Goal: Task Accomplishment & Management: Manage account settings

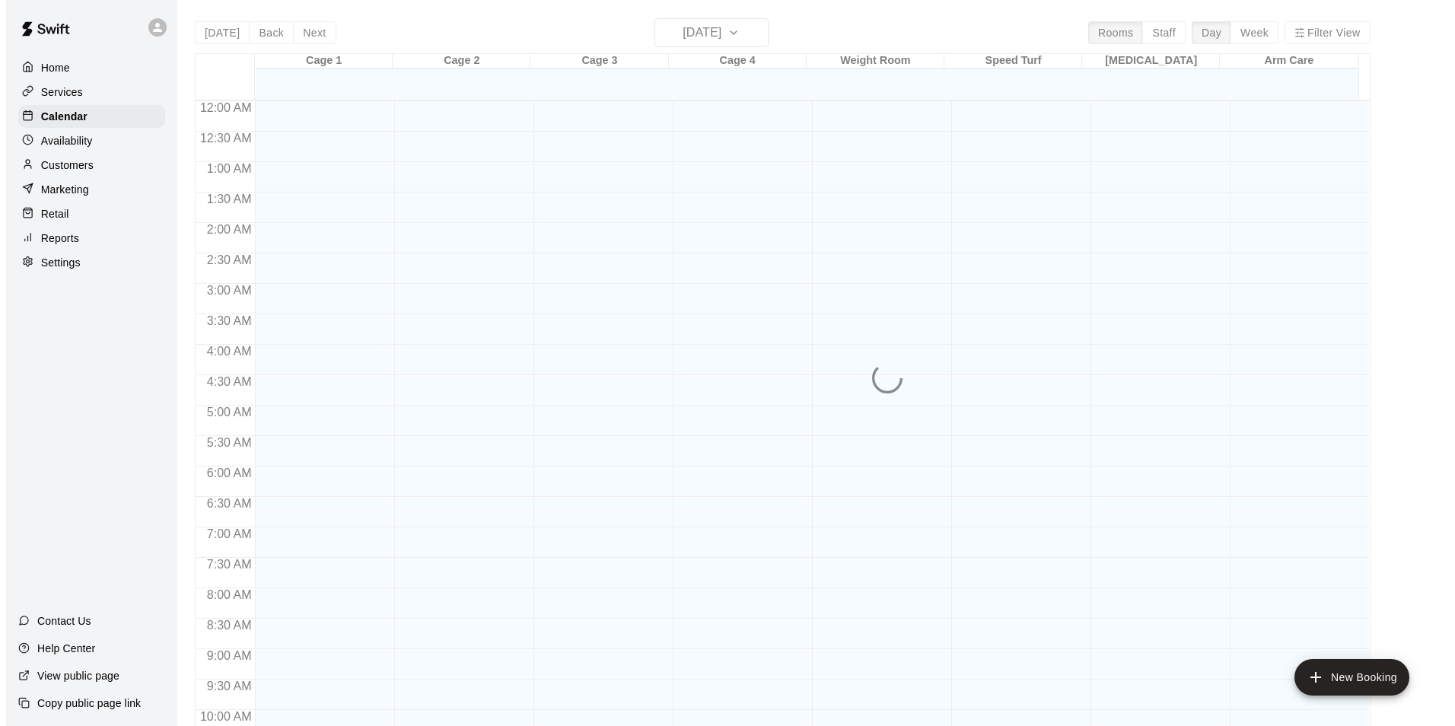
scroll to position [773, 0]
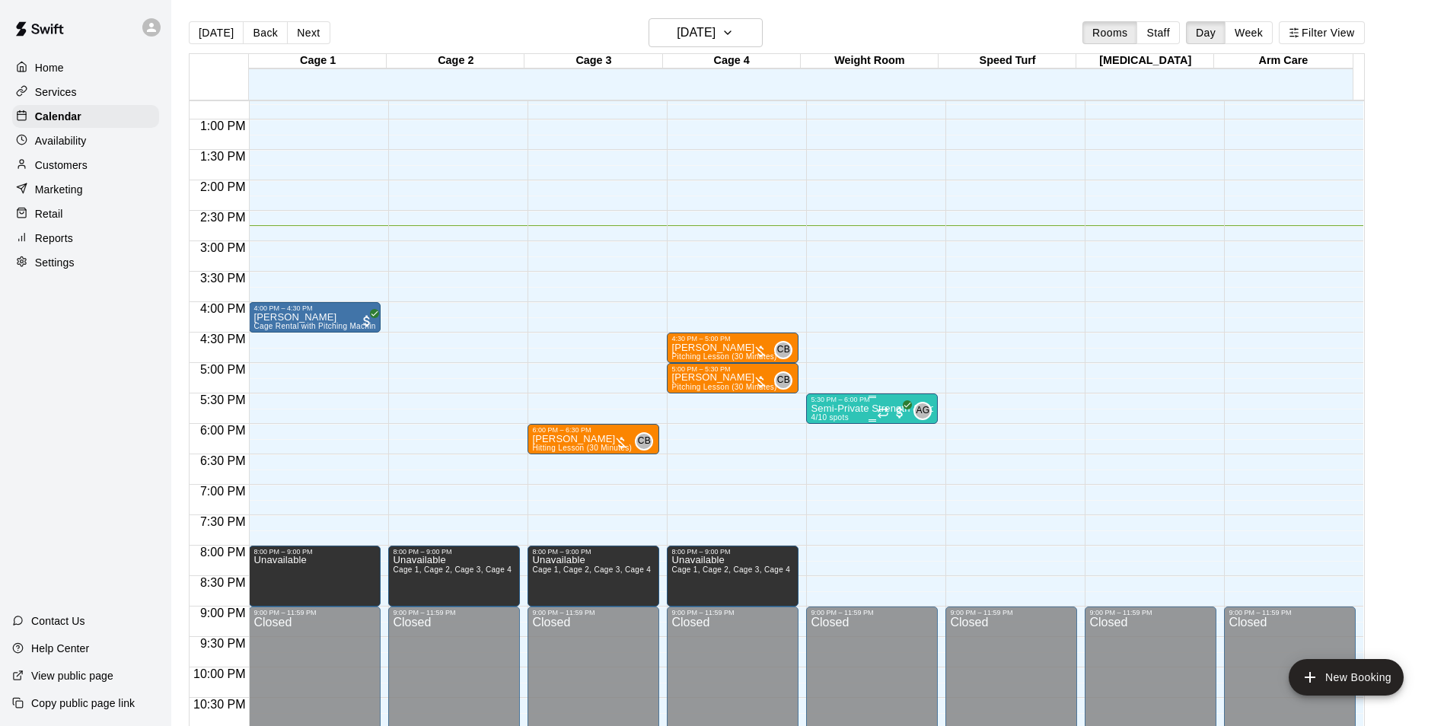
click at [834, 409] on p "Semi-Private Strength & Conditioning" at bounding box center [872, 409] width 123 height 0
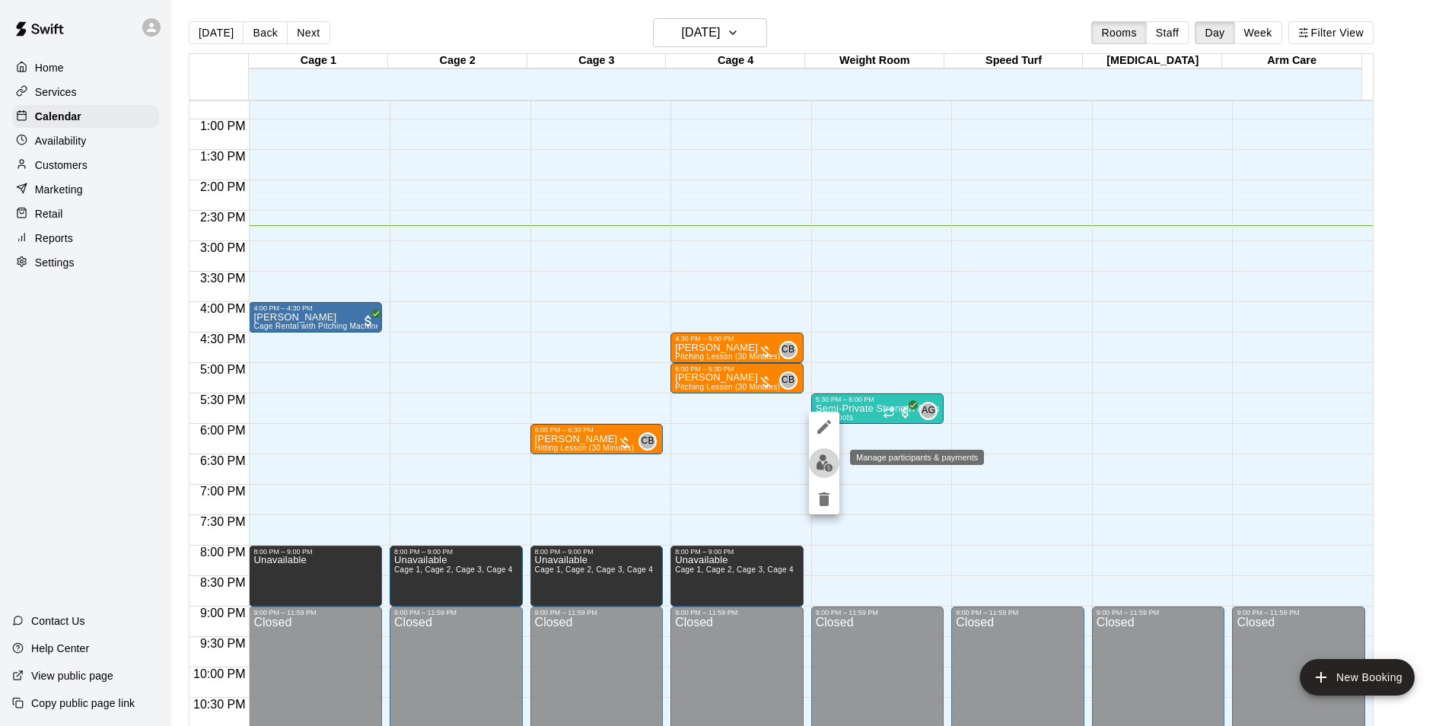
click at [820, 460] on img "edit" at bounding box center [825, 463] width 18 height 18
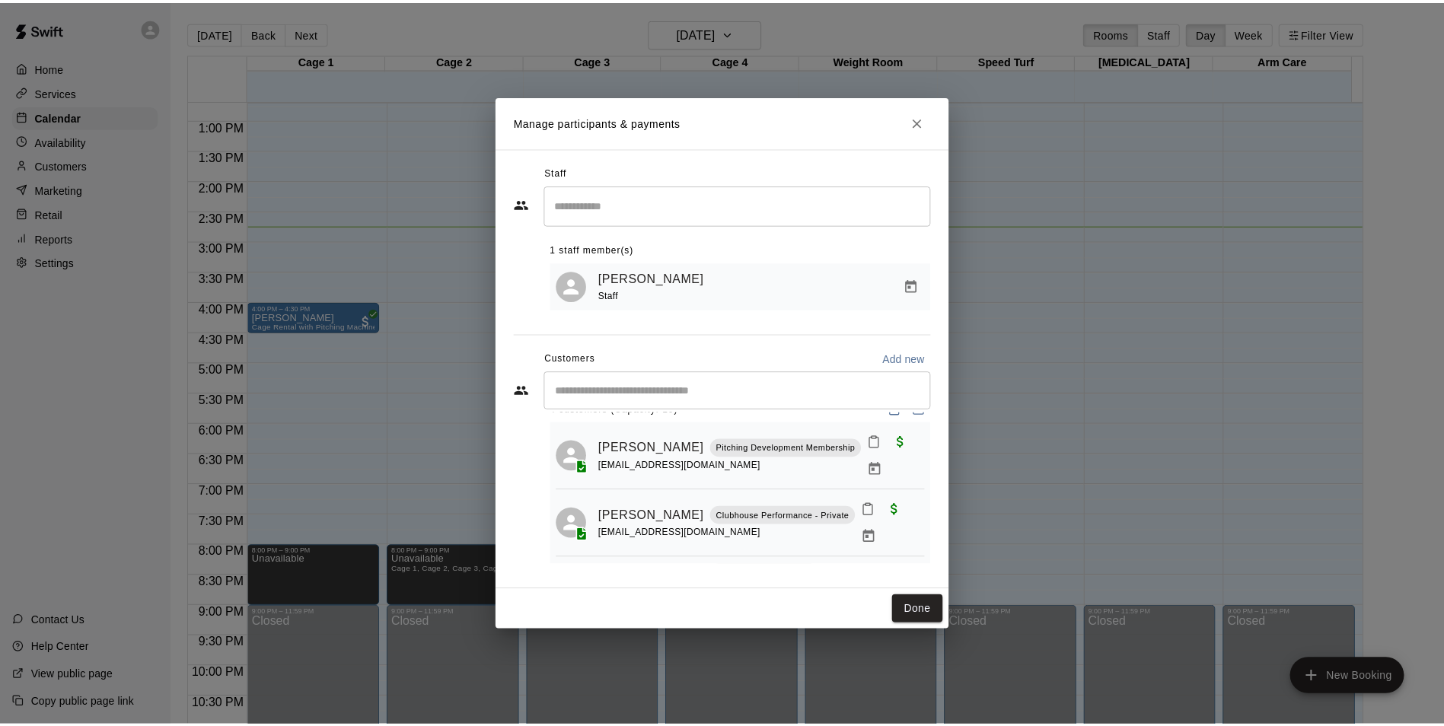
scroll to position [0, 0]
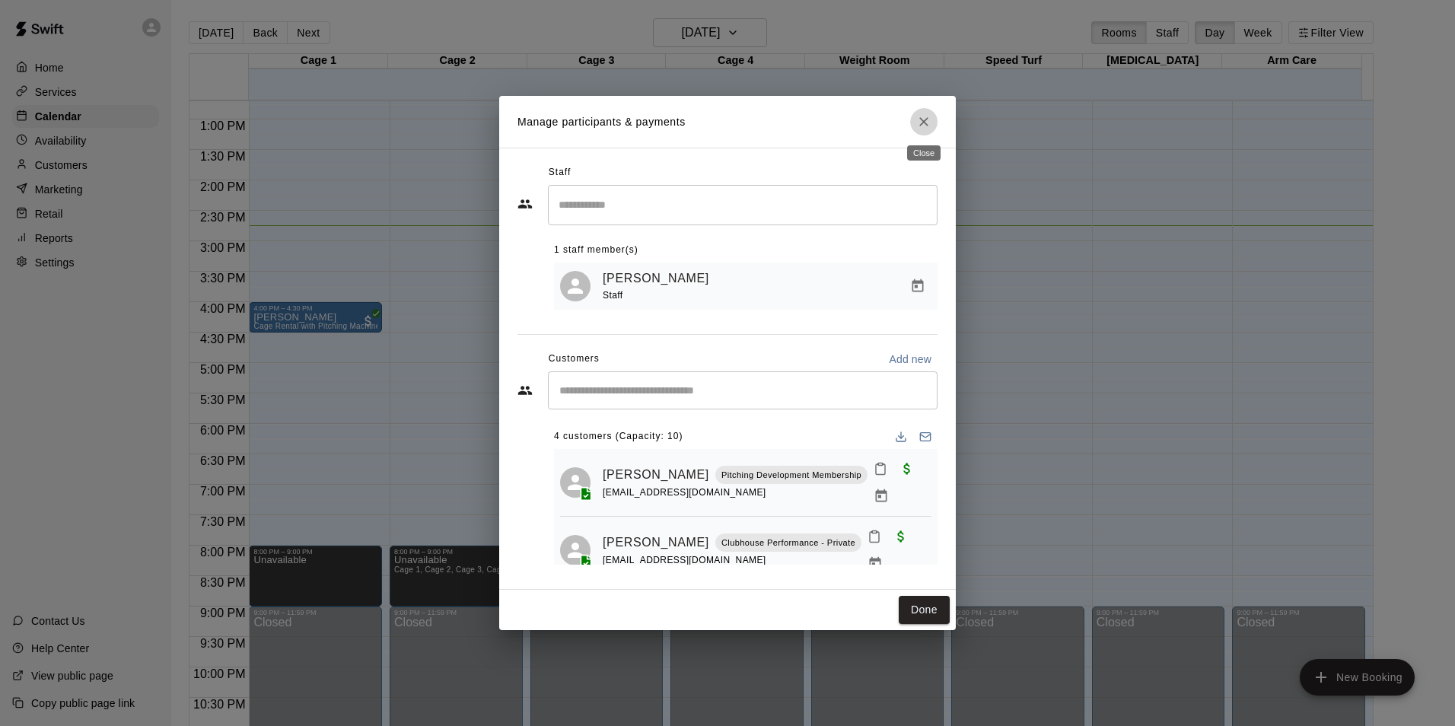
click at [925, 120] on icon "Close" at bounding box center [924, 121] width 9 height 9
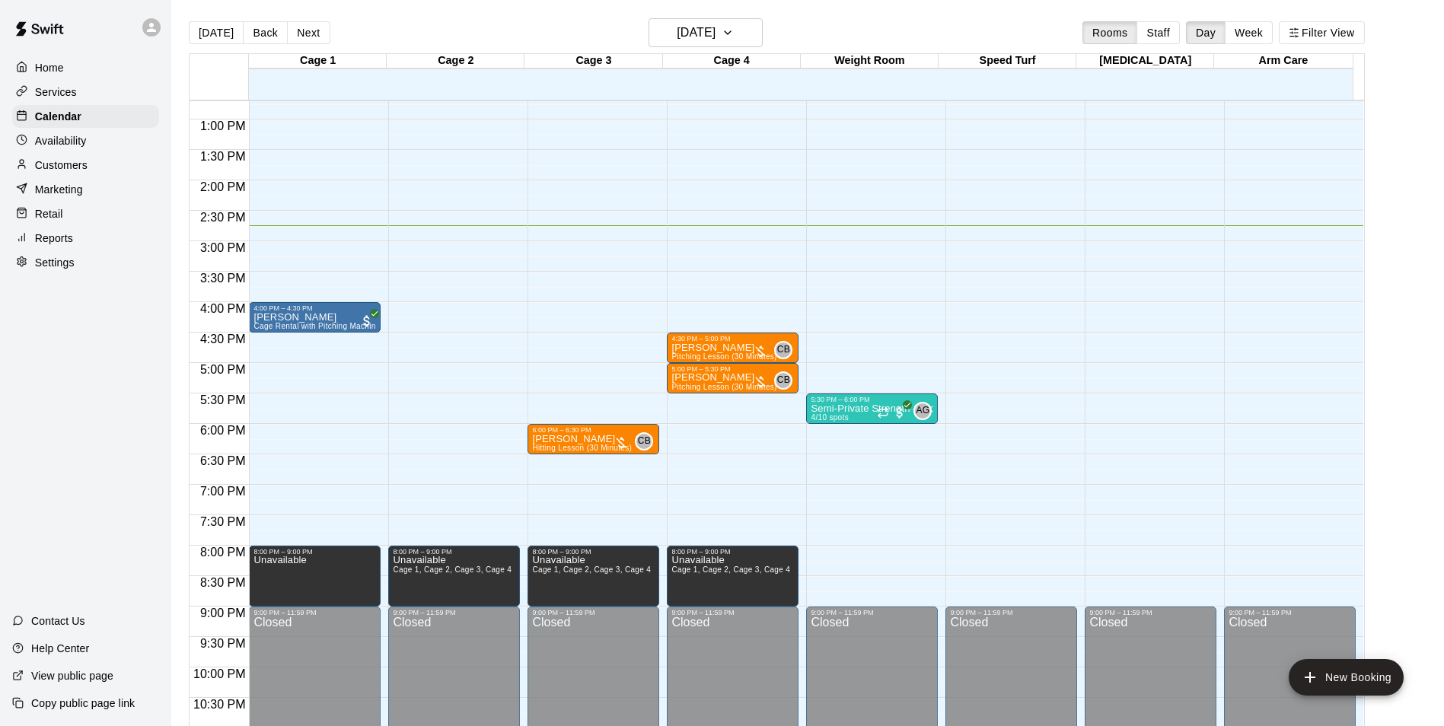
click at [45, 173] on p "Customers" at bounding box center [61, 165] width 53 height 15
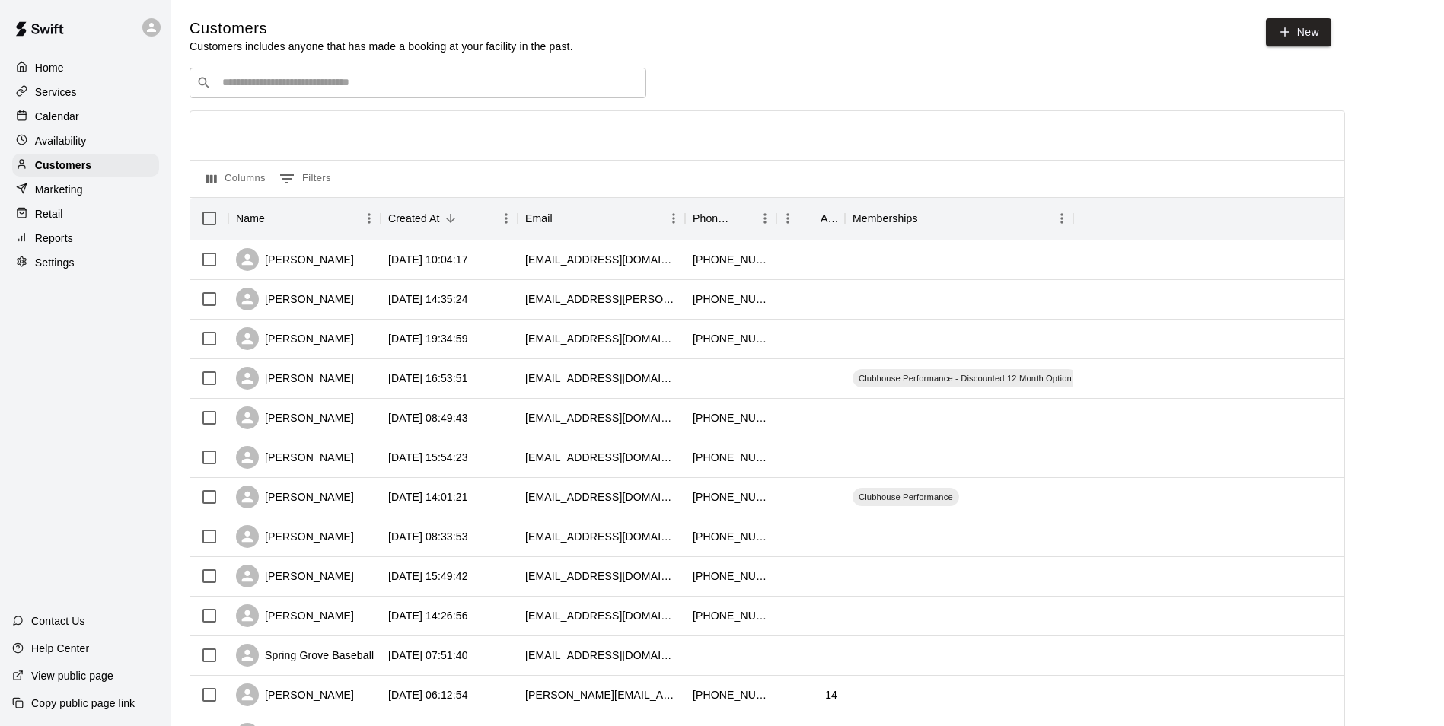
click at [483, 75] on div "​ ​" at bounding box center [418, 83] width 457 height 30
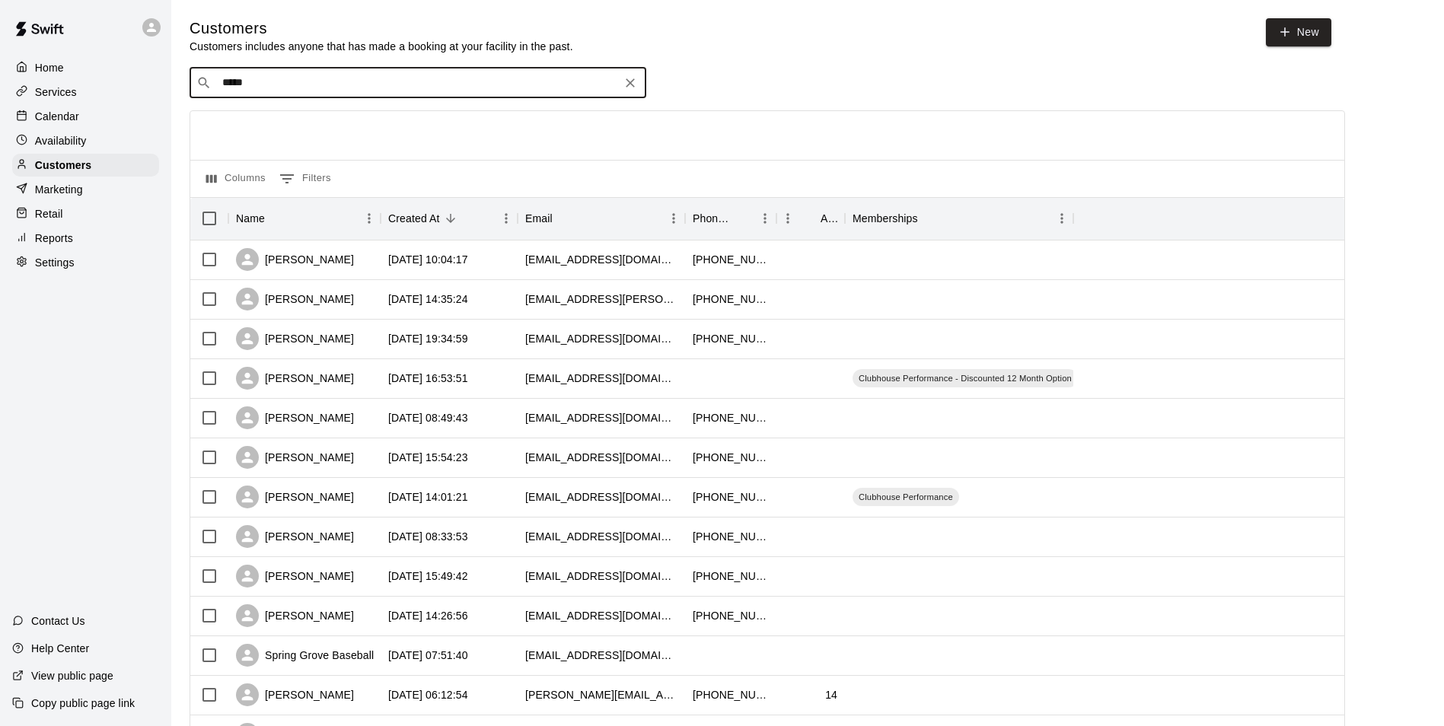
type input "******"
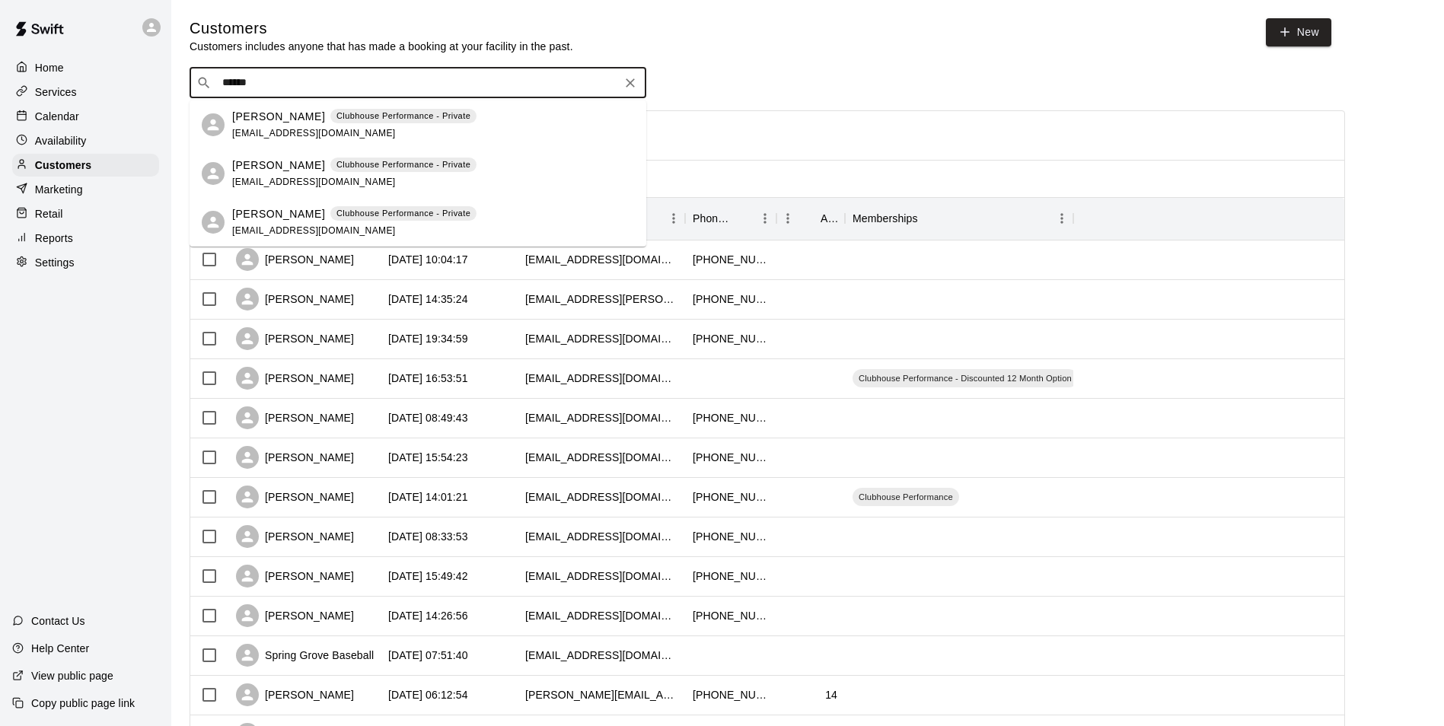
click at [279, 128] on span "[EMAIL_ADDRESS][DOMAIN_NAME]" at bounding box center [314, 133] width 164 height 11
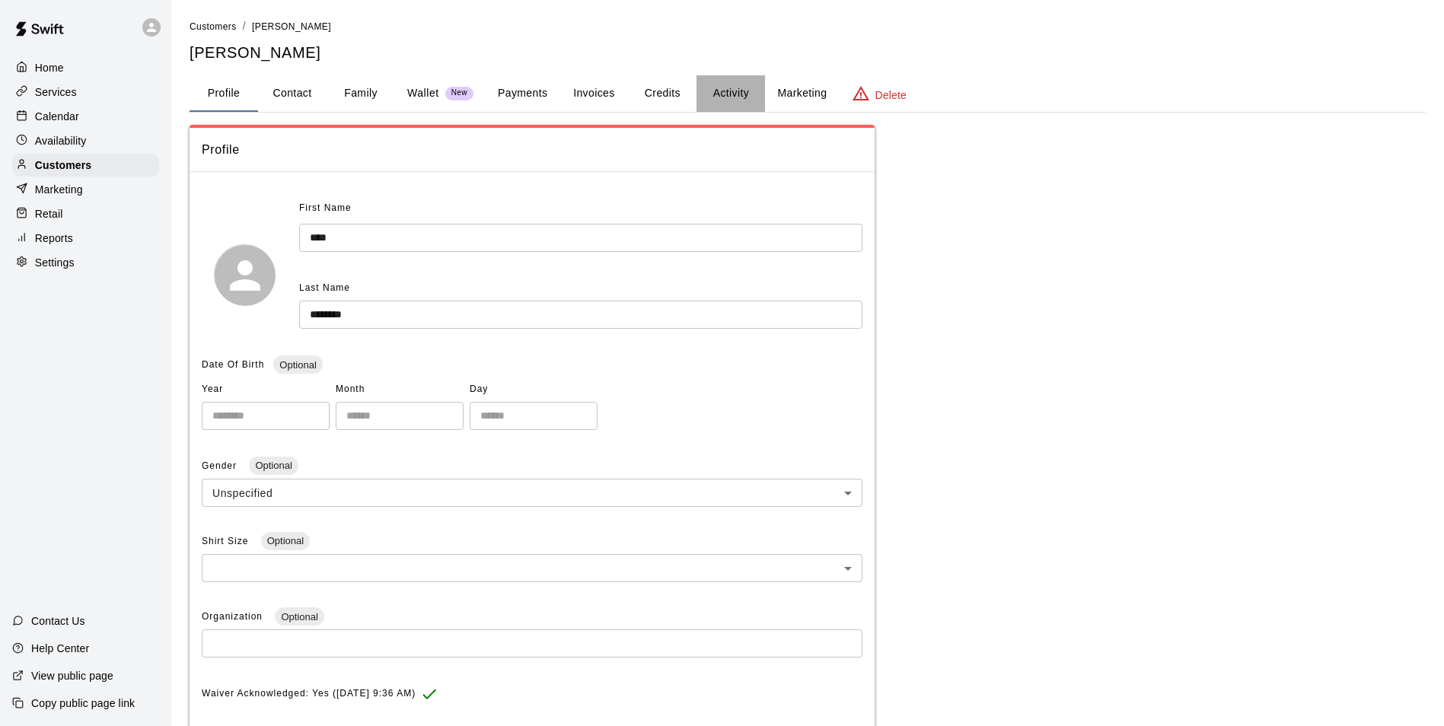
click at [716, 92] on button "Activity" at bounding box center [731, 93] width 69 height 37
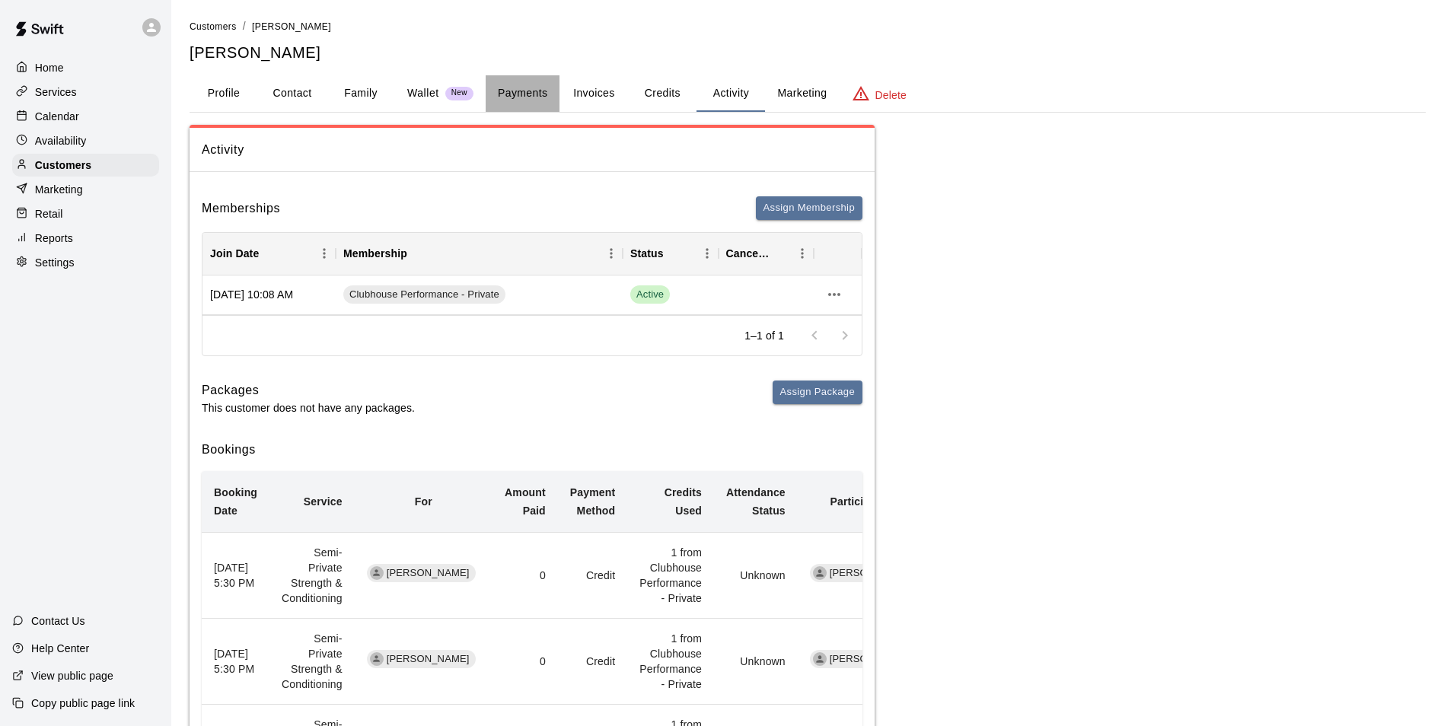
click at [535, 100] on button "Payments" at bounding box center [523, 93] width 74 height 37
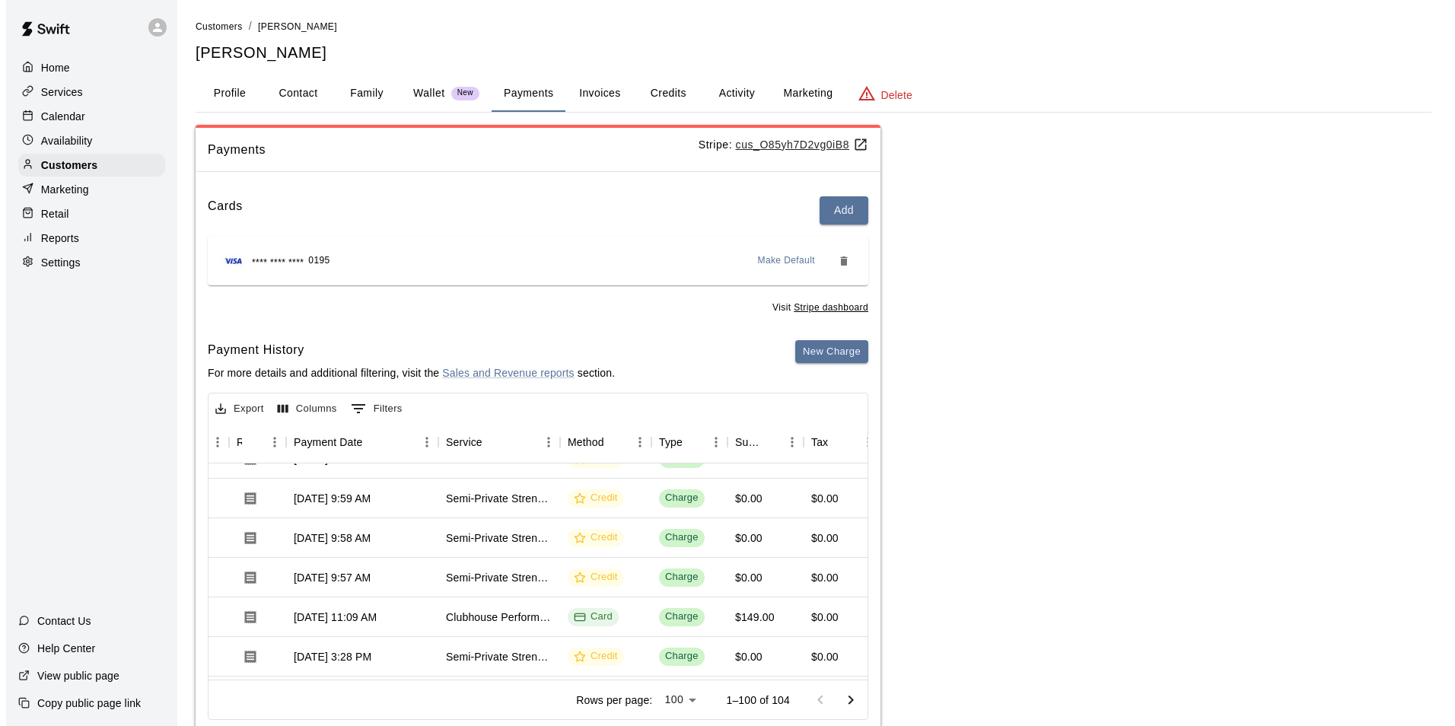
scroll to position [0, 116]
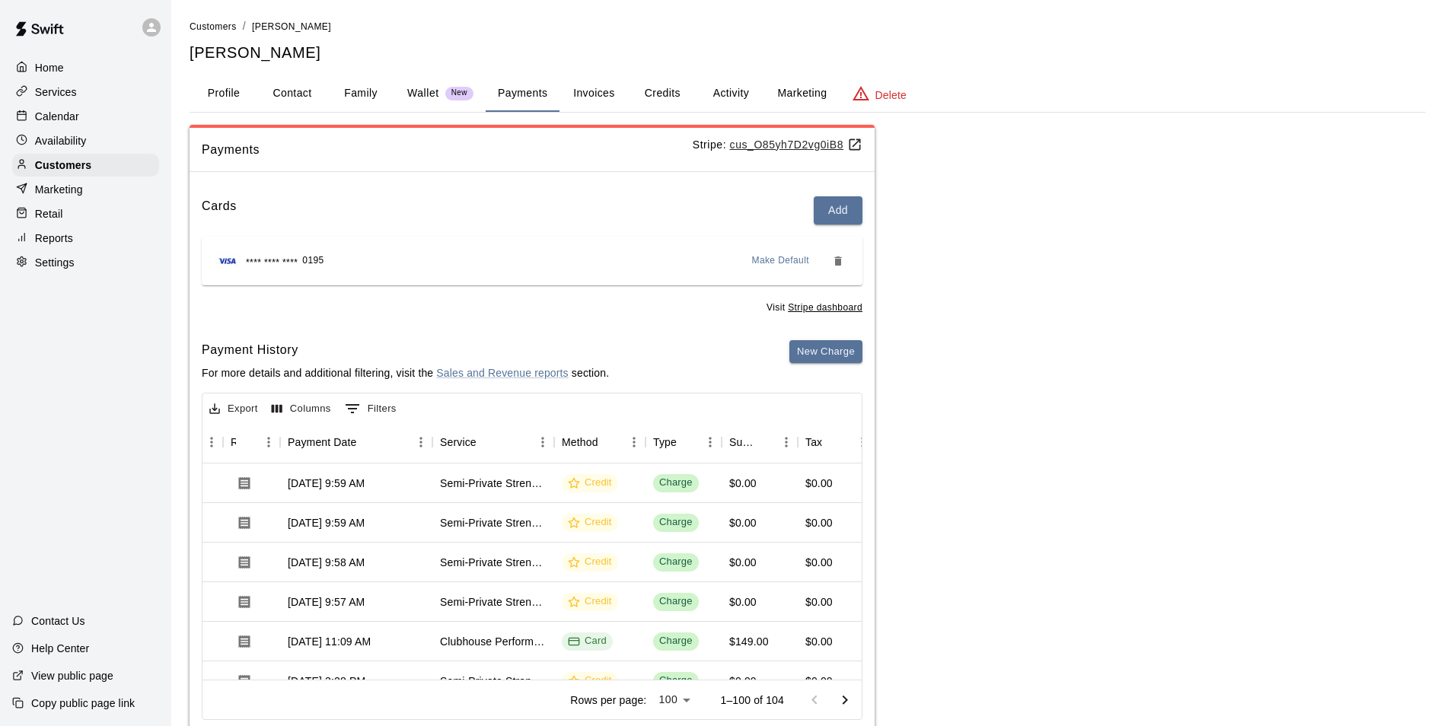
click at [733, 91] on button "Activity" at bounding box center [731, 93] width 69 height 37
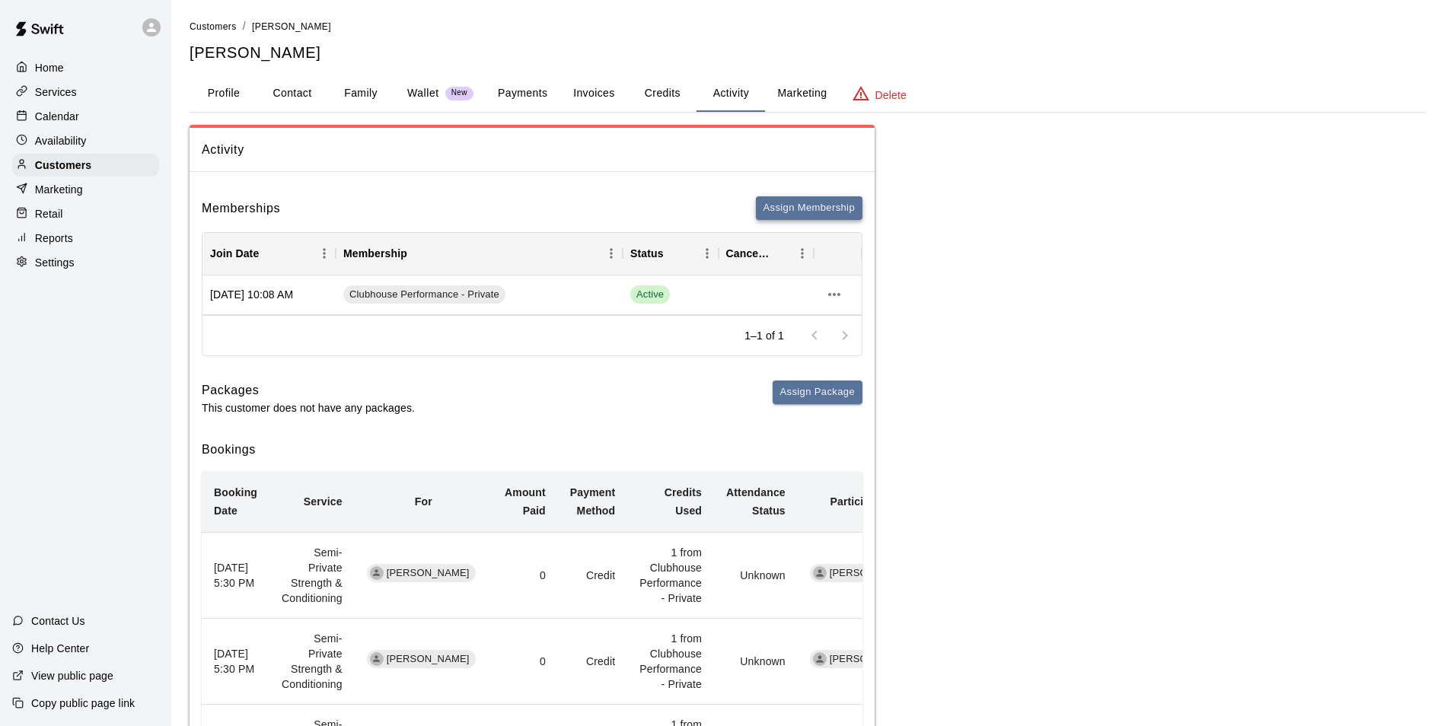
click at [763, 206] on button "Assign Membership" at bounding box center [809, 208] width 107 height 24
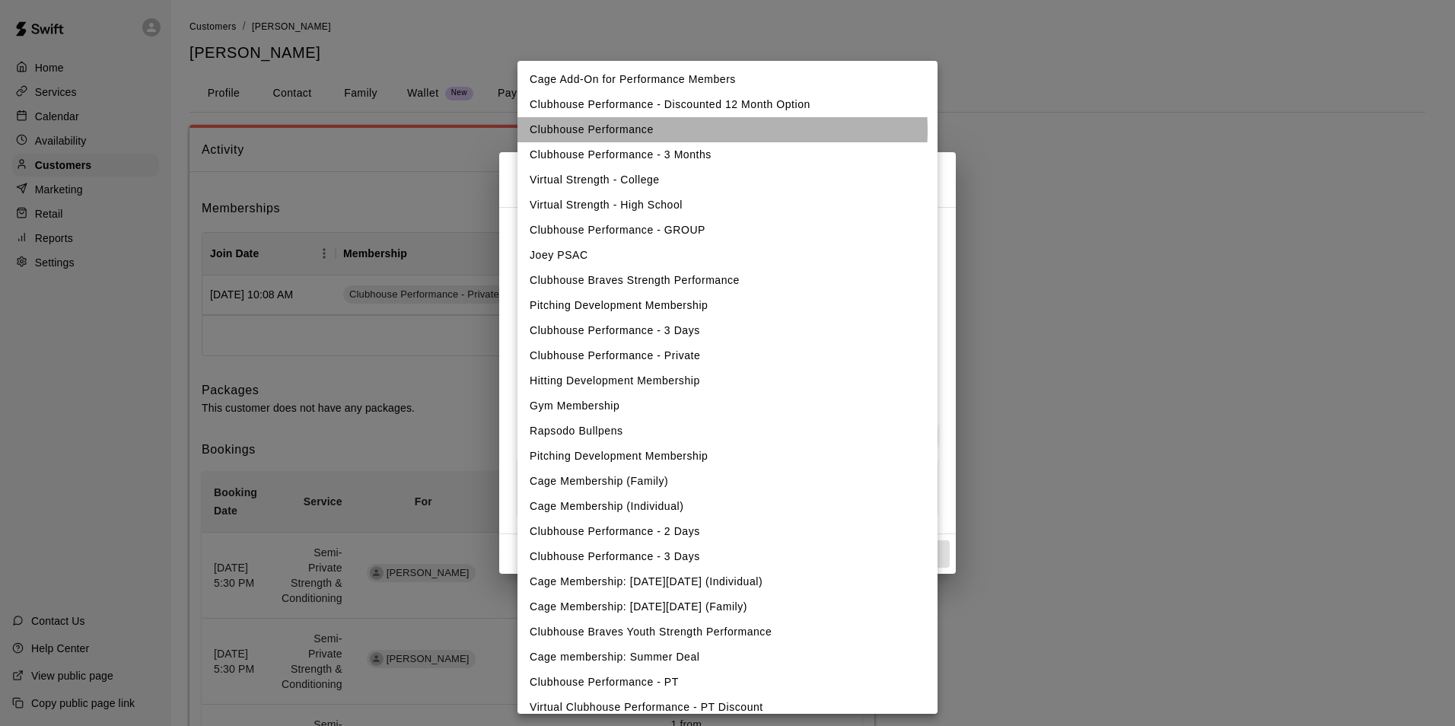
click at [709, 130] on li "Clubhouse Performance" at bounding box center [728, 129] width 420 height 25
type input "**********"
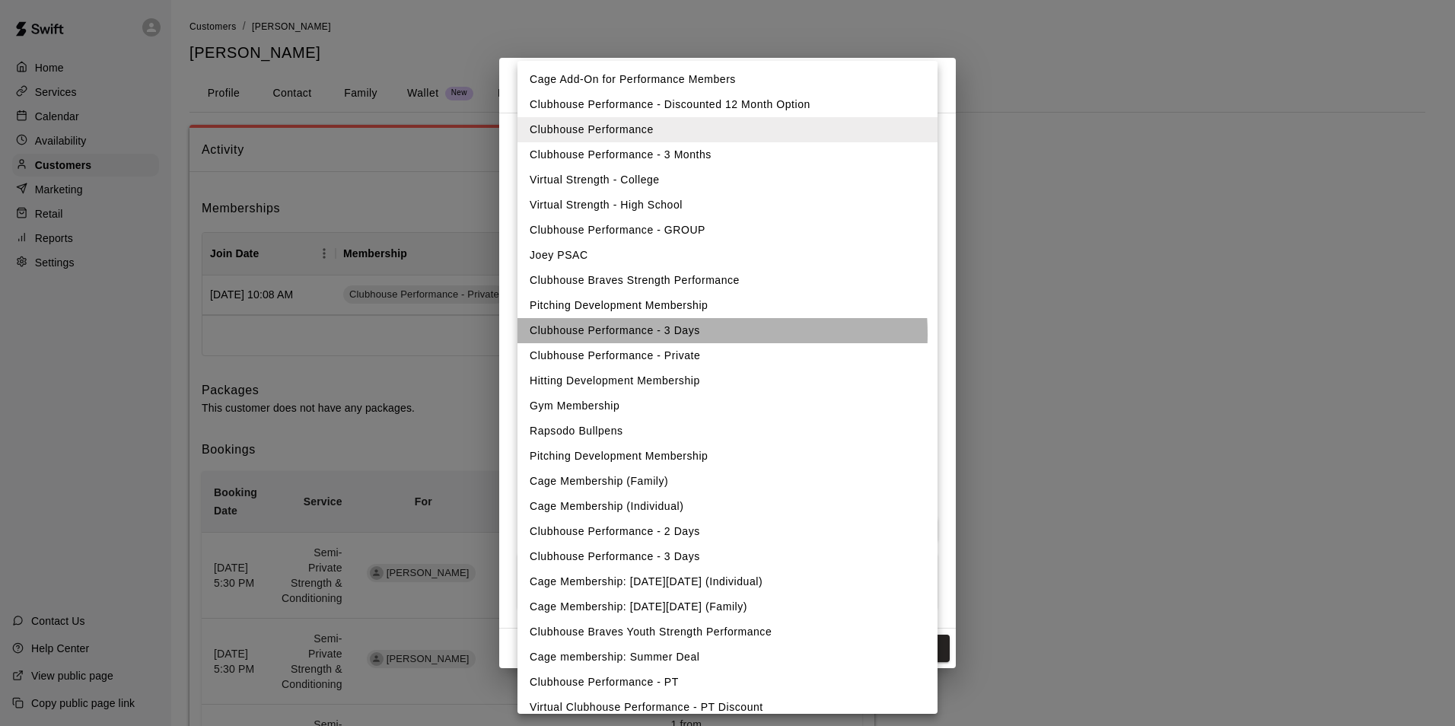
click at [675, 334] on li "Clubhouse Performance - 3 Days" at bounding box center [728, 330] width 420 height 25
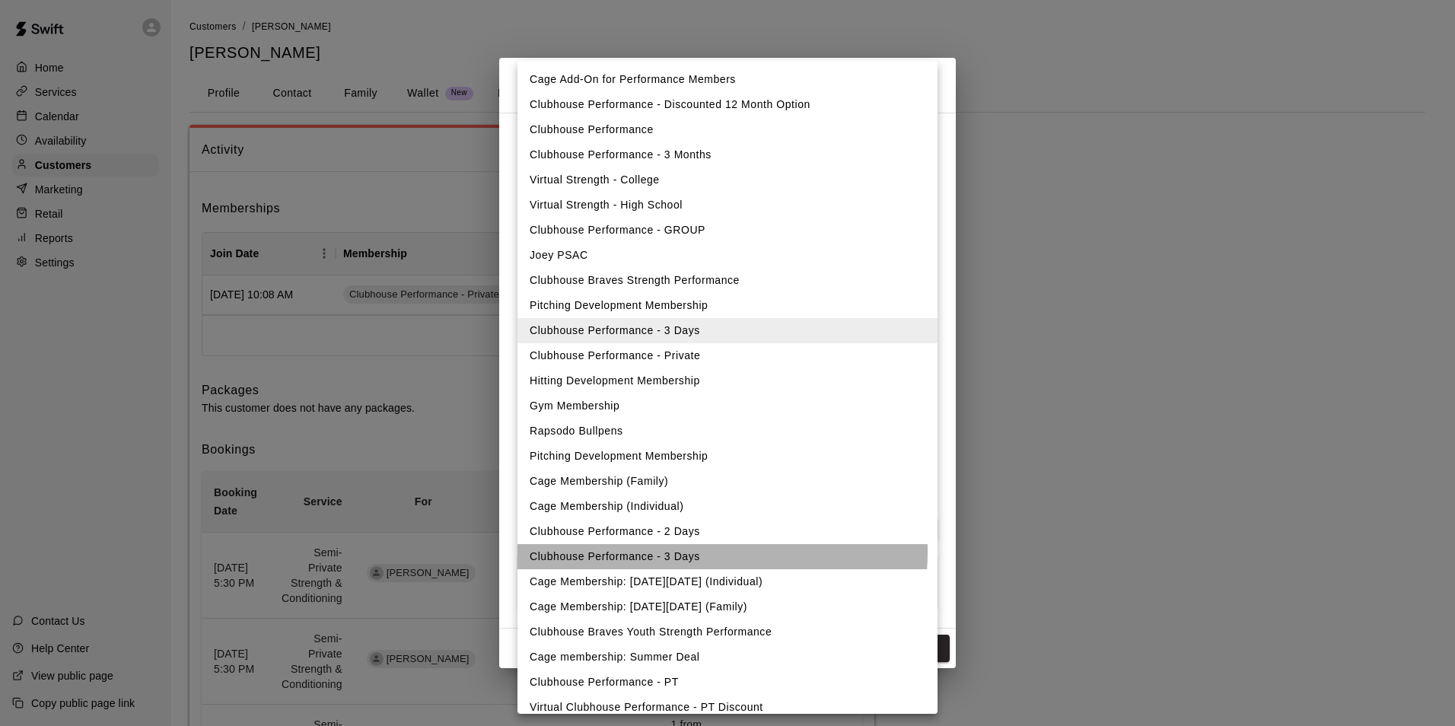
click at [672, 552] on li "Clubhouse Performance - 3 Days" at bounding box center [728, 556] width 420 height 25
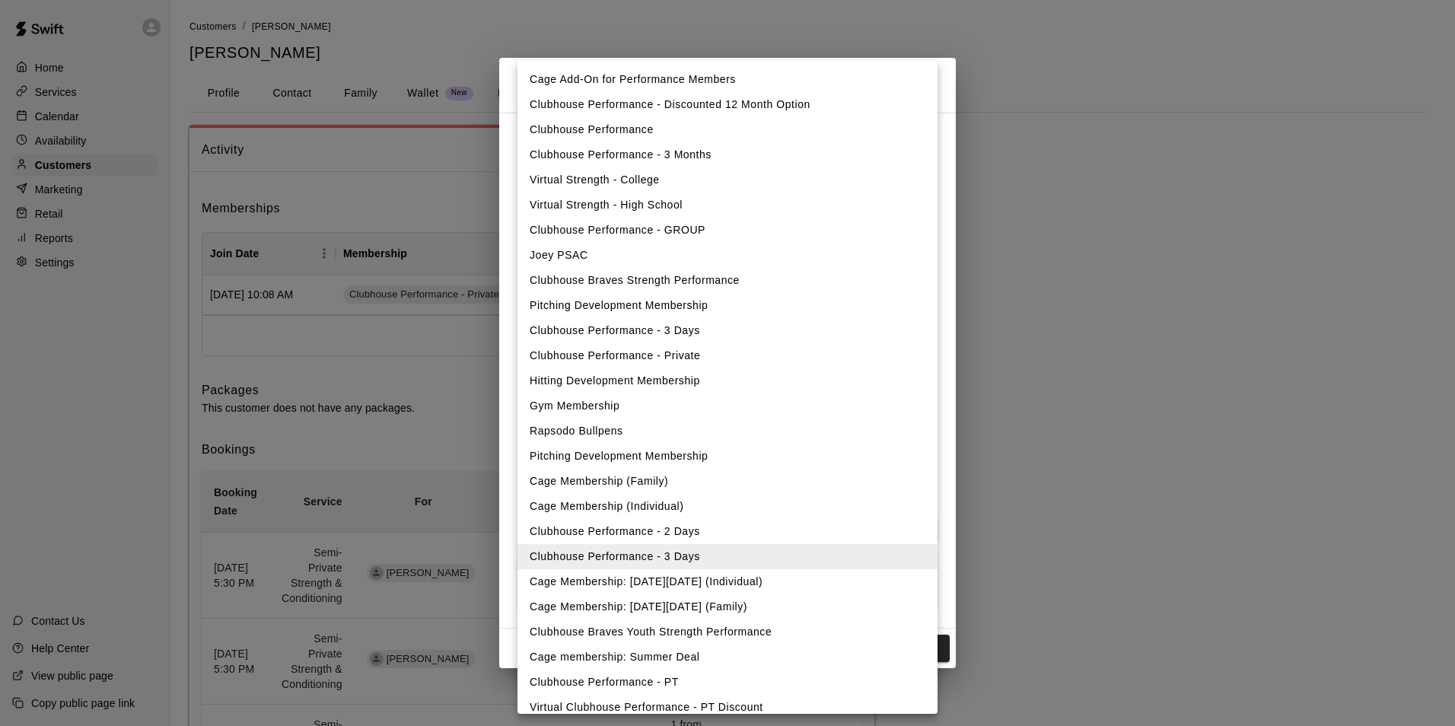
click at [690, 537] on li "Clubhouse Performance - 2 Days" at bounding box center [728, 531] width 420 height 25
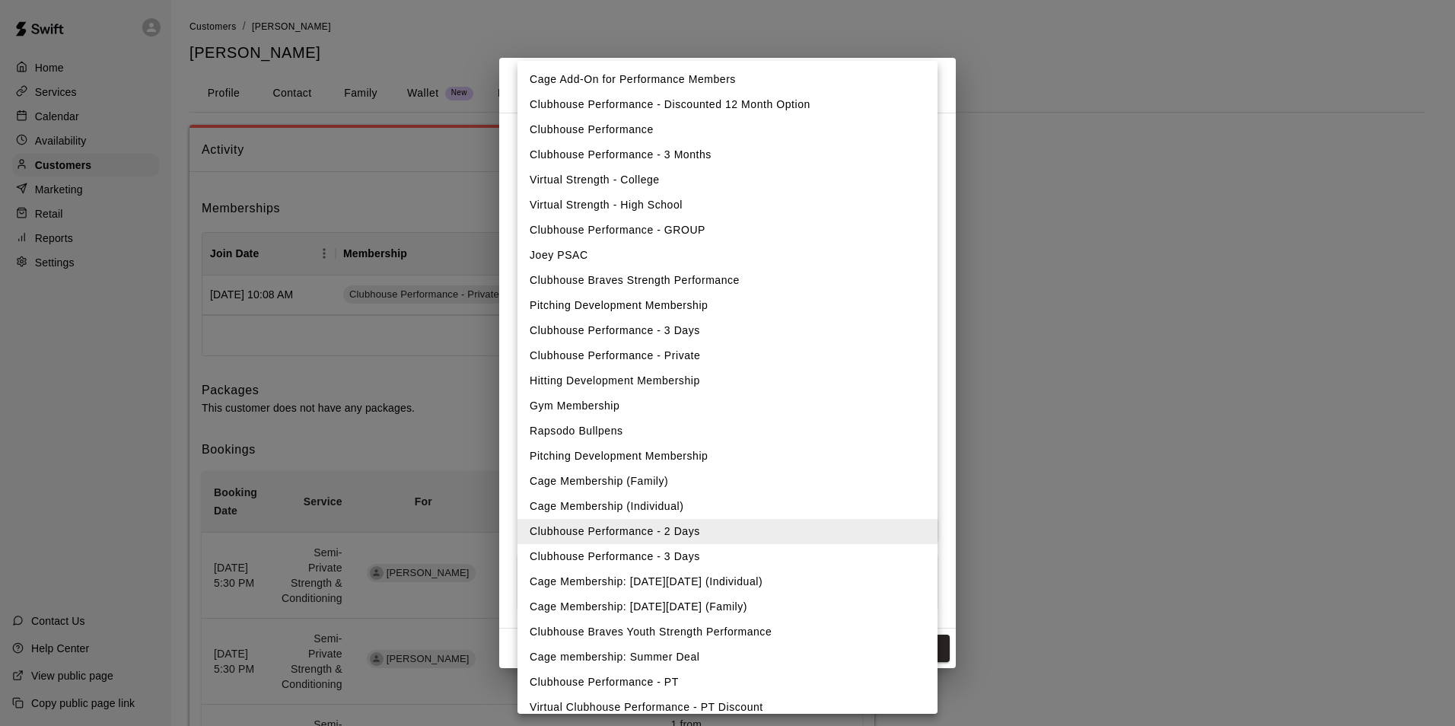
click at [671, 362] on li "Clubhouse Performance - Private" at bounding box center [728, 355] width 420 height 25
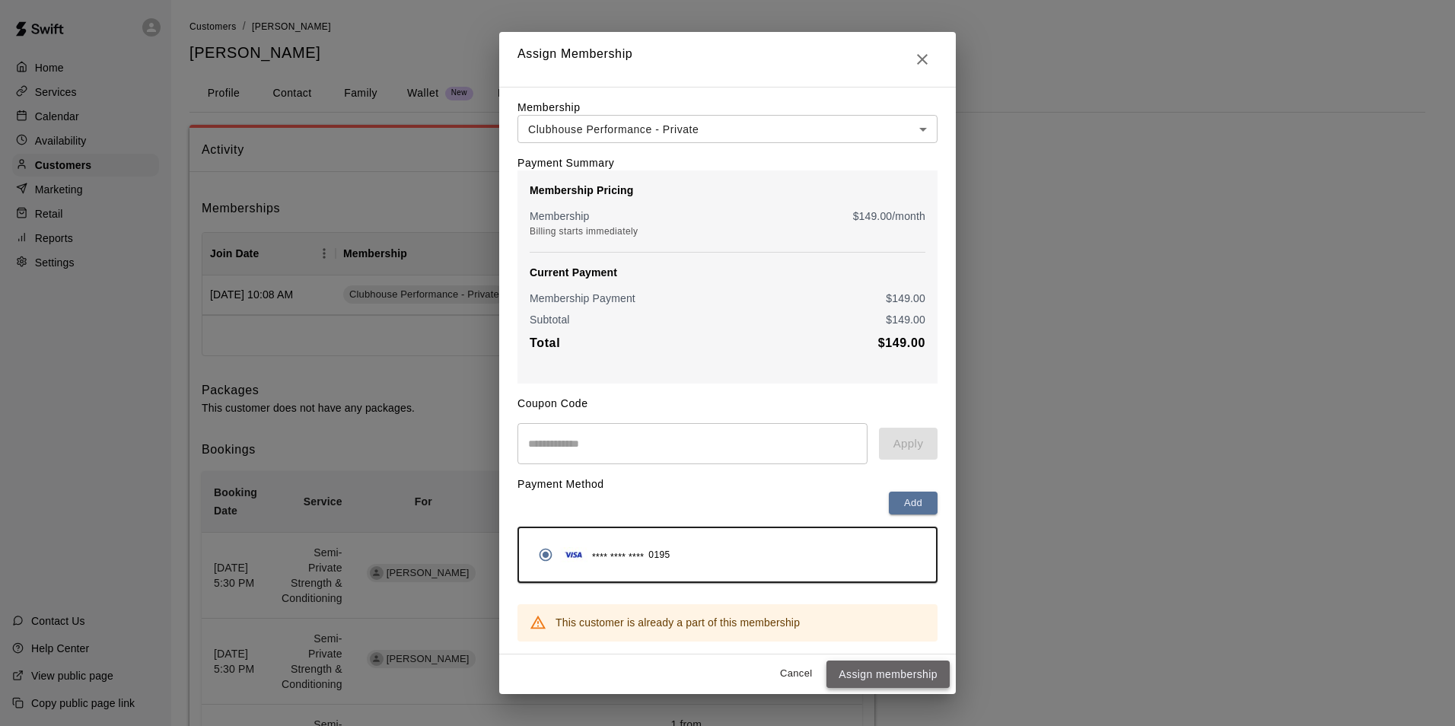
click at [883, 677] on button "Assign membership" at bounding box center [888, 675] width 123 height 28
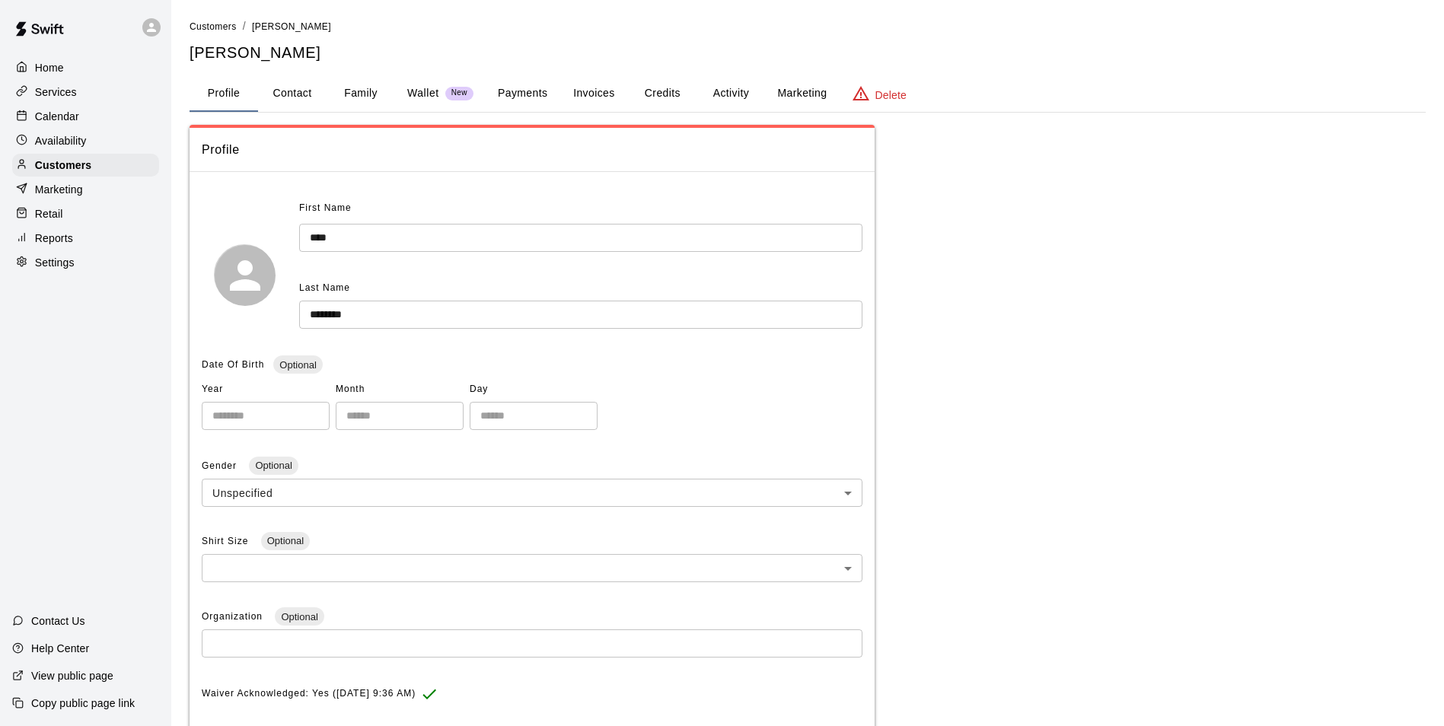
click at [716, 86] on button "Activity" at bounding box center [731, 93] width 69 height 37
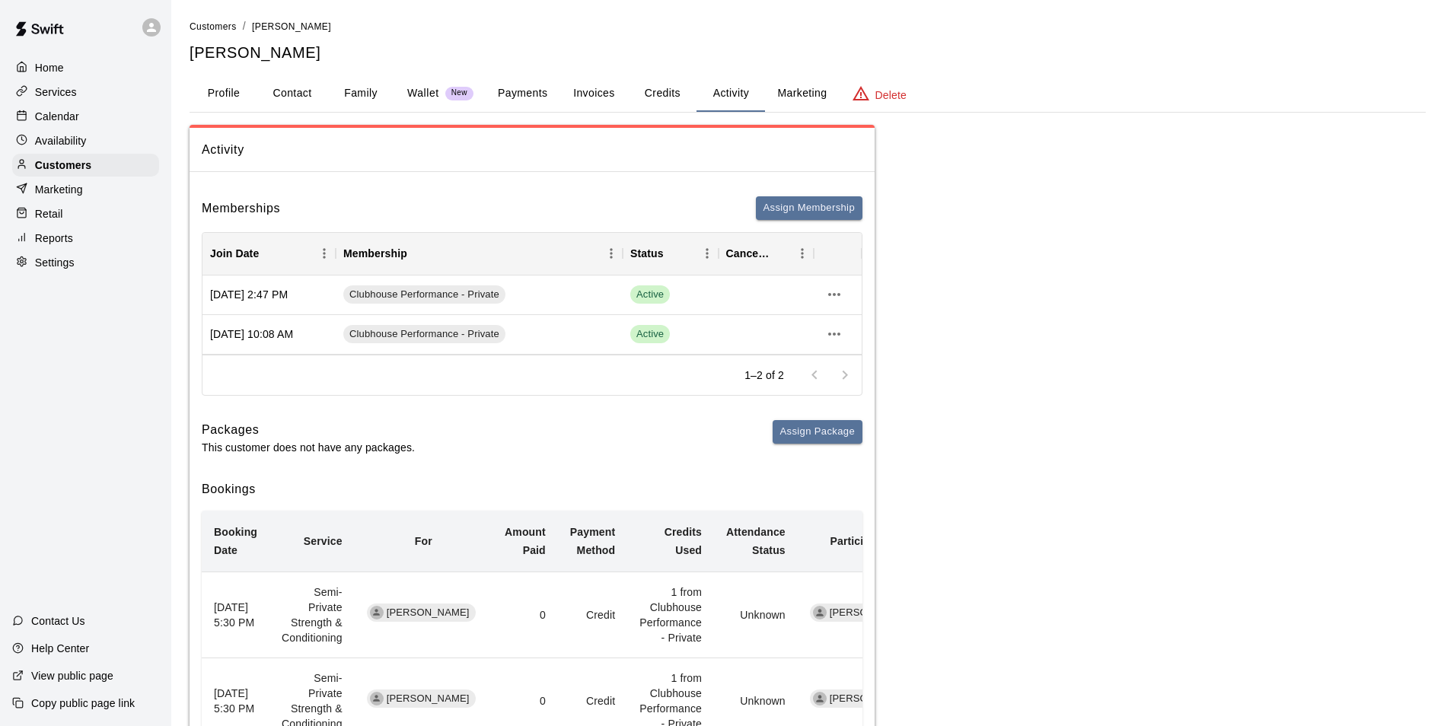
click at [525, 84] on button "Payments" at bounding box center [523, 93] width 74 height 37
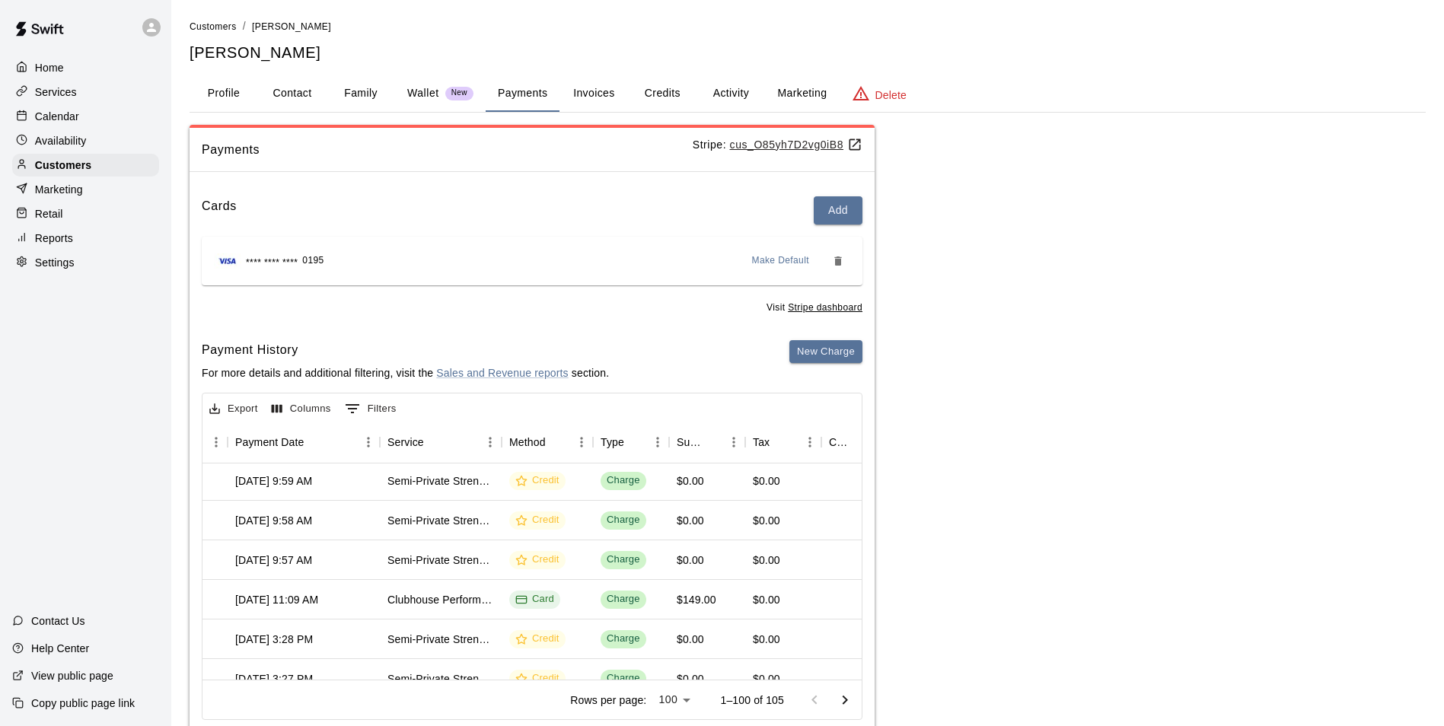
scroll to position [0, 169]
click at [722, 94] on button "Activity" at bounding box center [731, 93] width 69 height 37
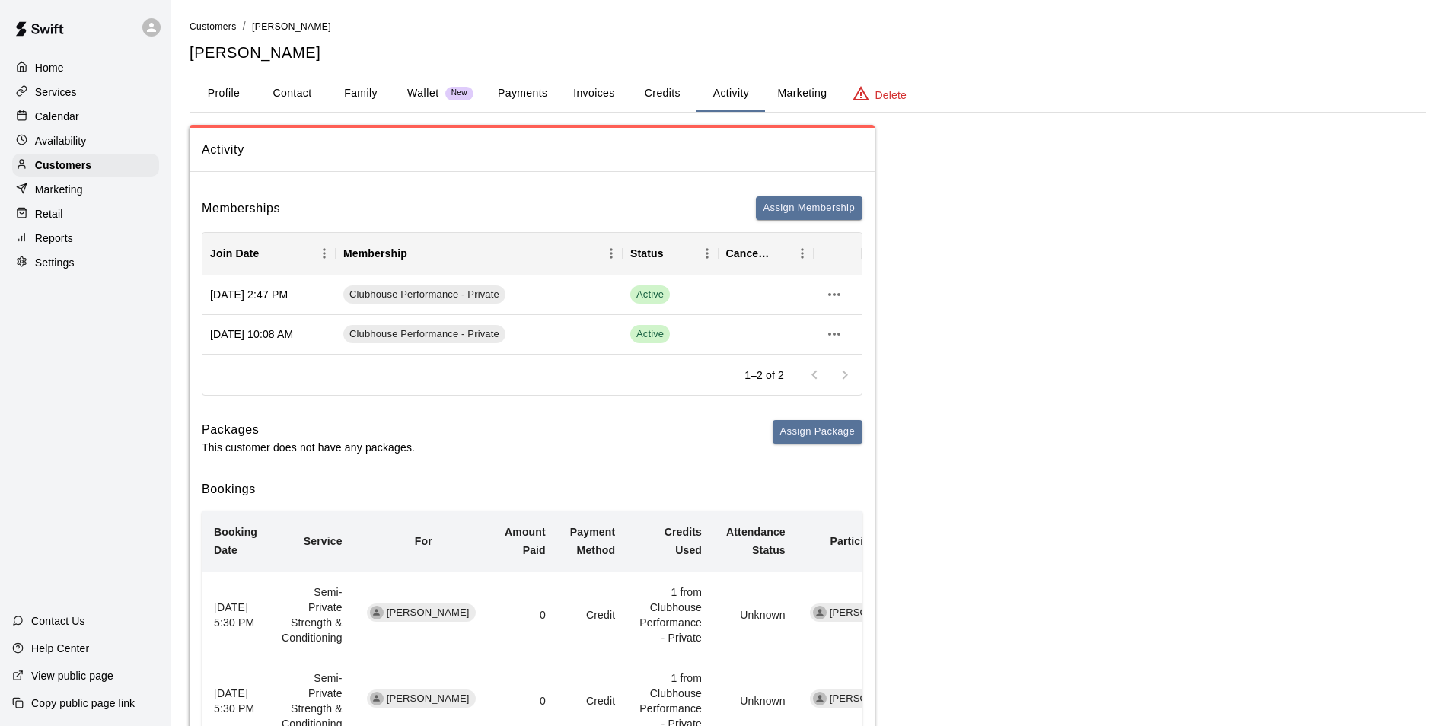
click at [83, 118] on div "Calendar" at bounding box center [85, 116] width 147 height 23
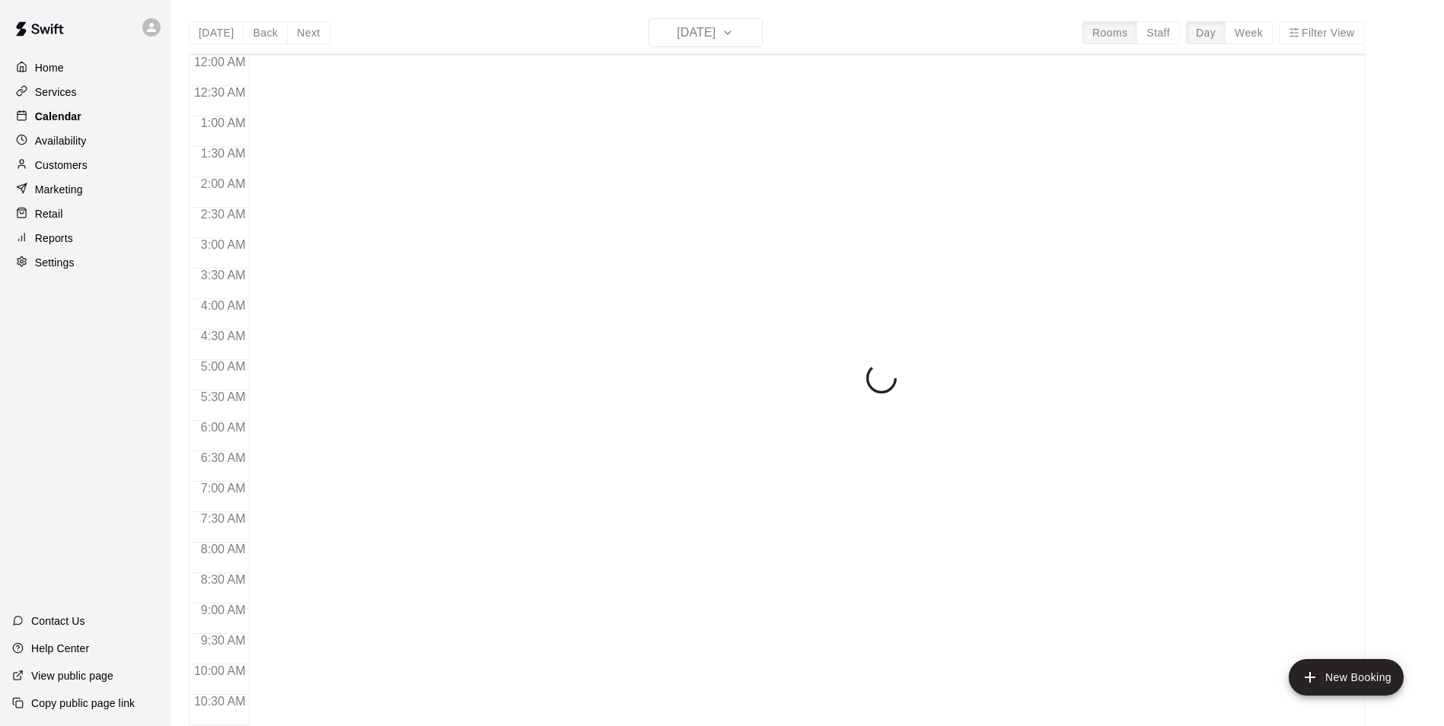
scroll to position [773, 0]
